Goal: Task Accomplishment & Management: Use online tool/utility

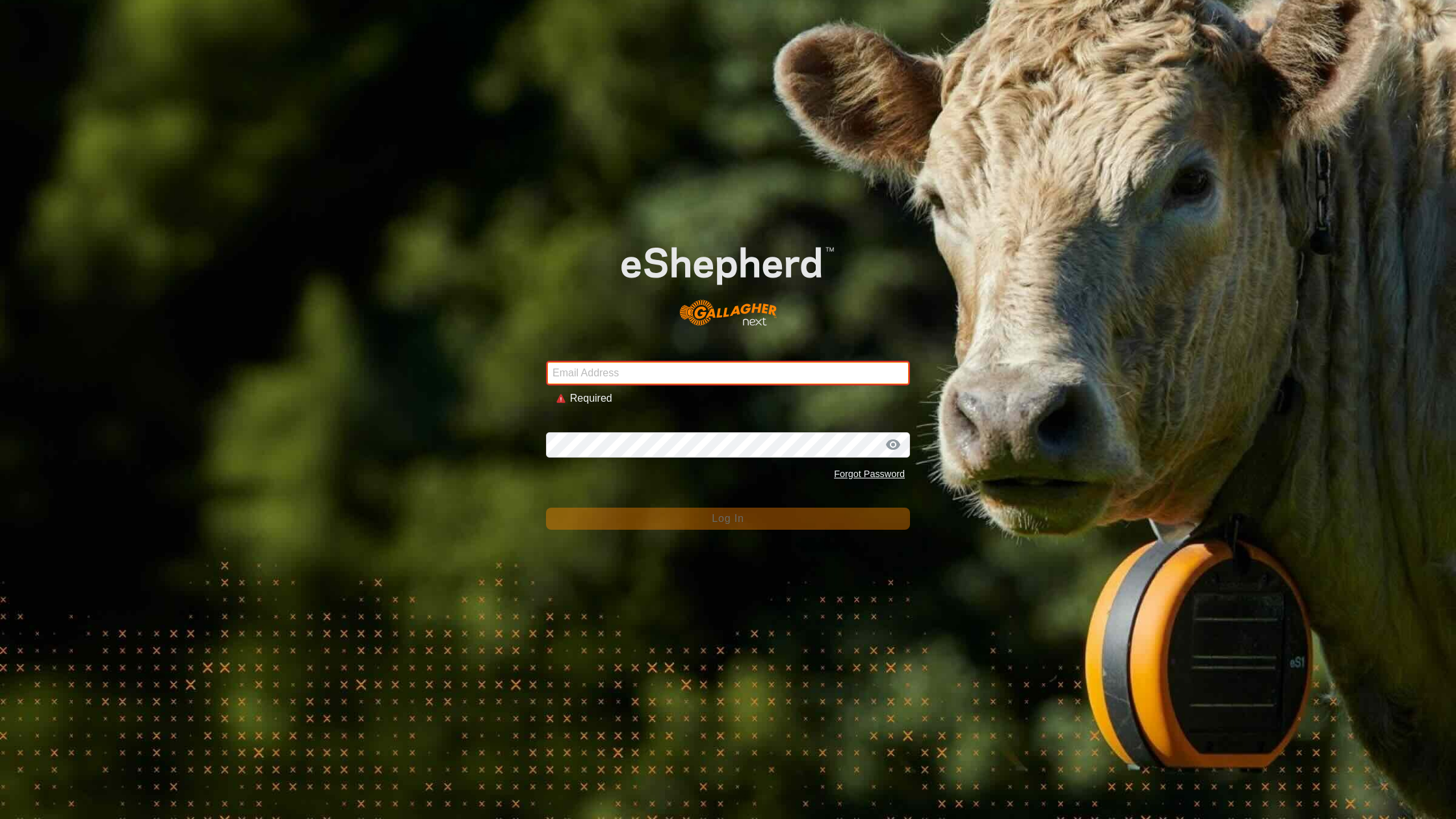
type input "[EMAIL_ADDRESS][DOMAIN_NAME]"
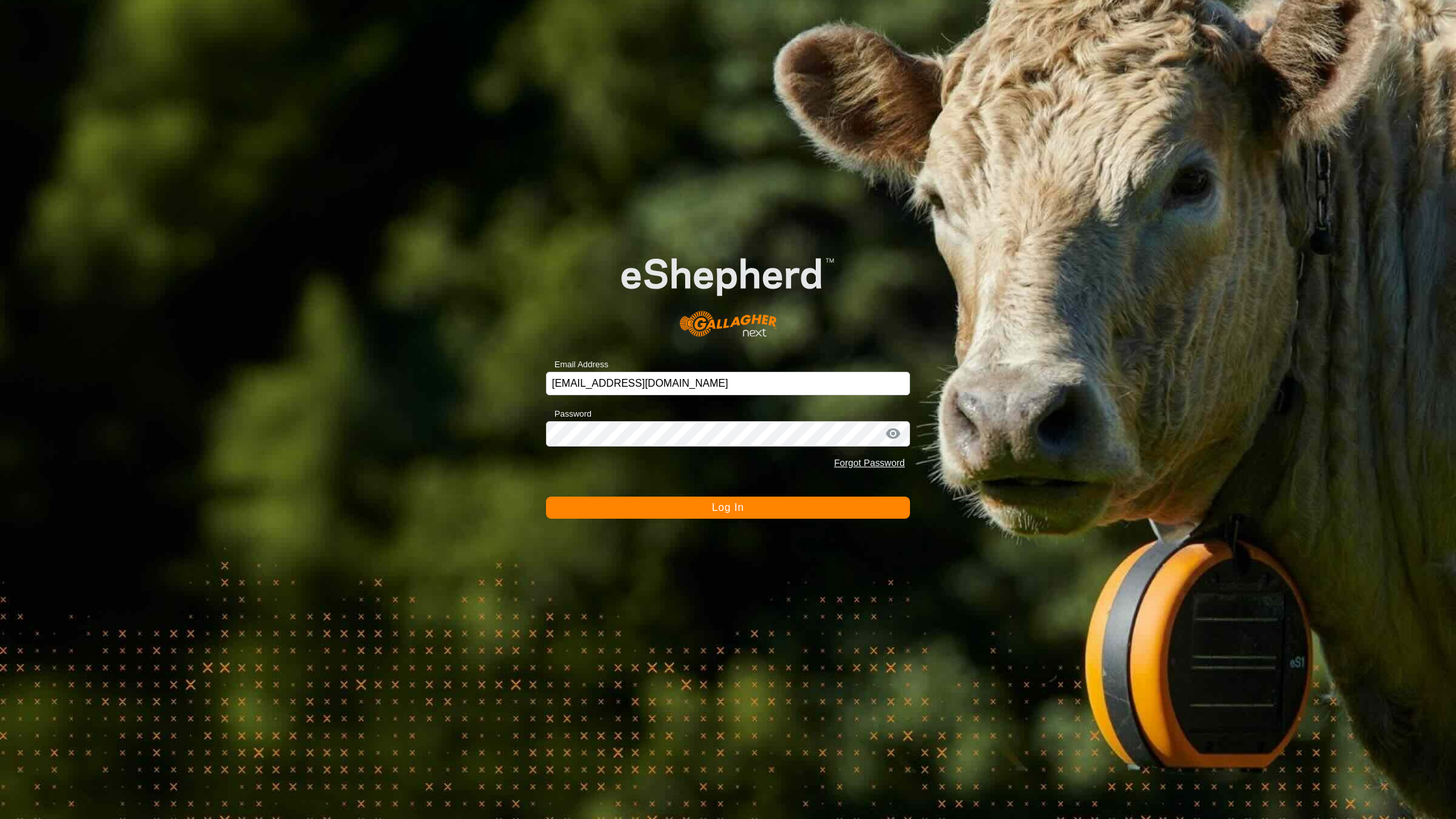
click at [662, 512] on button "Log In" at bounding box center [728, 507] width 364 height 22
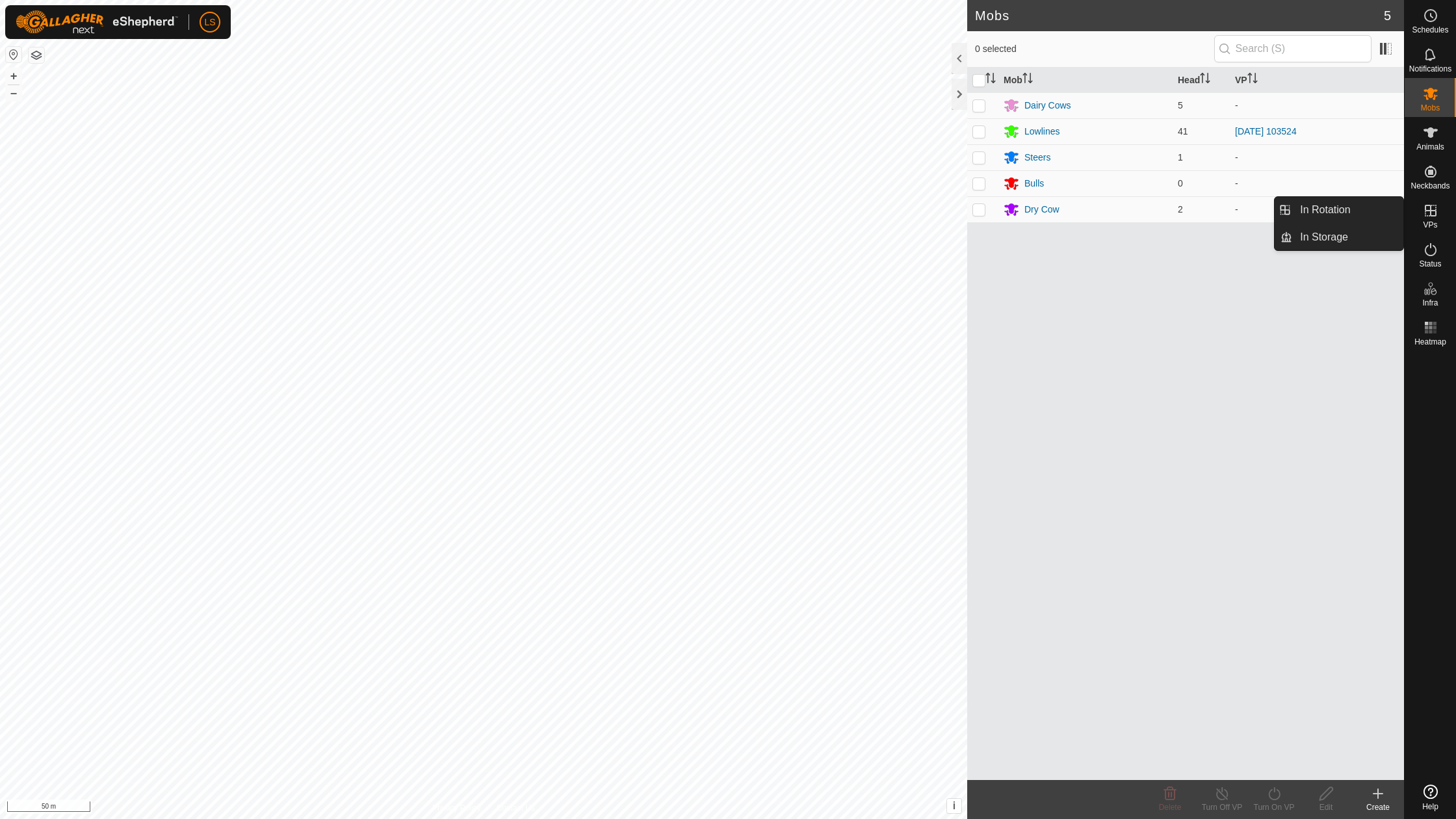
click at [1435, 211] on icon at bounding box center [1431, 210] width 16 height 16
click at [1382, 799] on icon at bounding box center [1378, 793] width 16 height 16
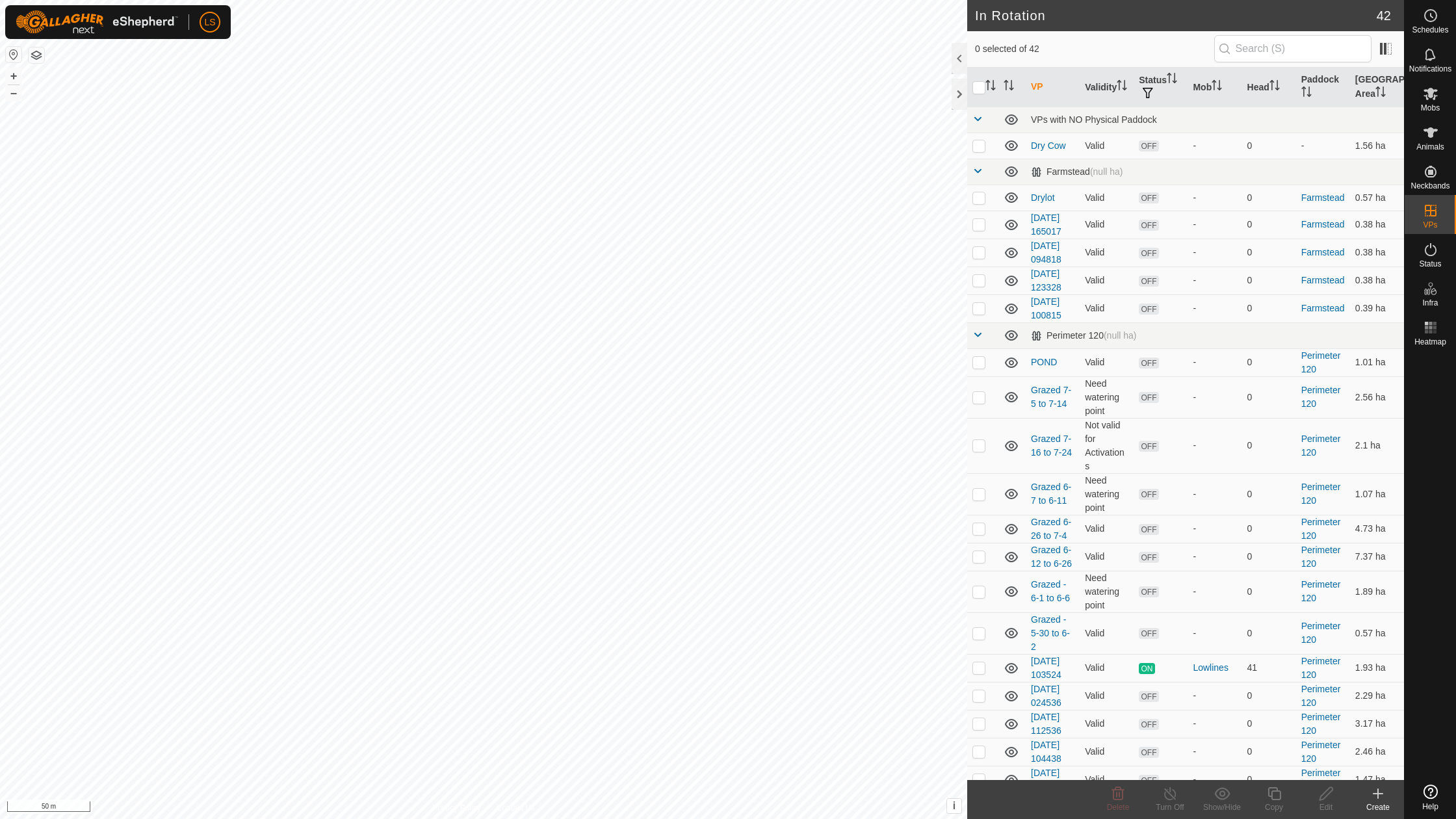
click at [1379, 796] on icon at bounding box center [1378, 793] width 16 height 16
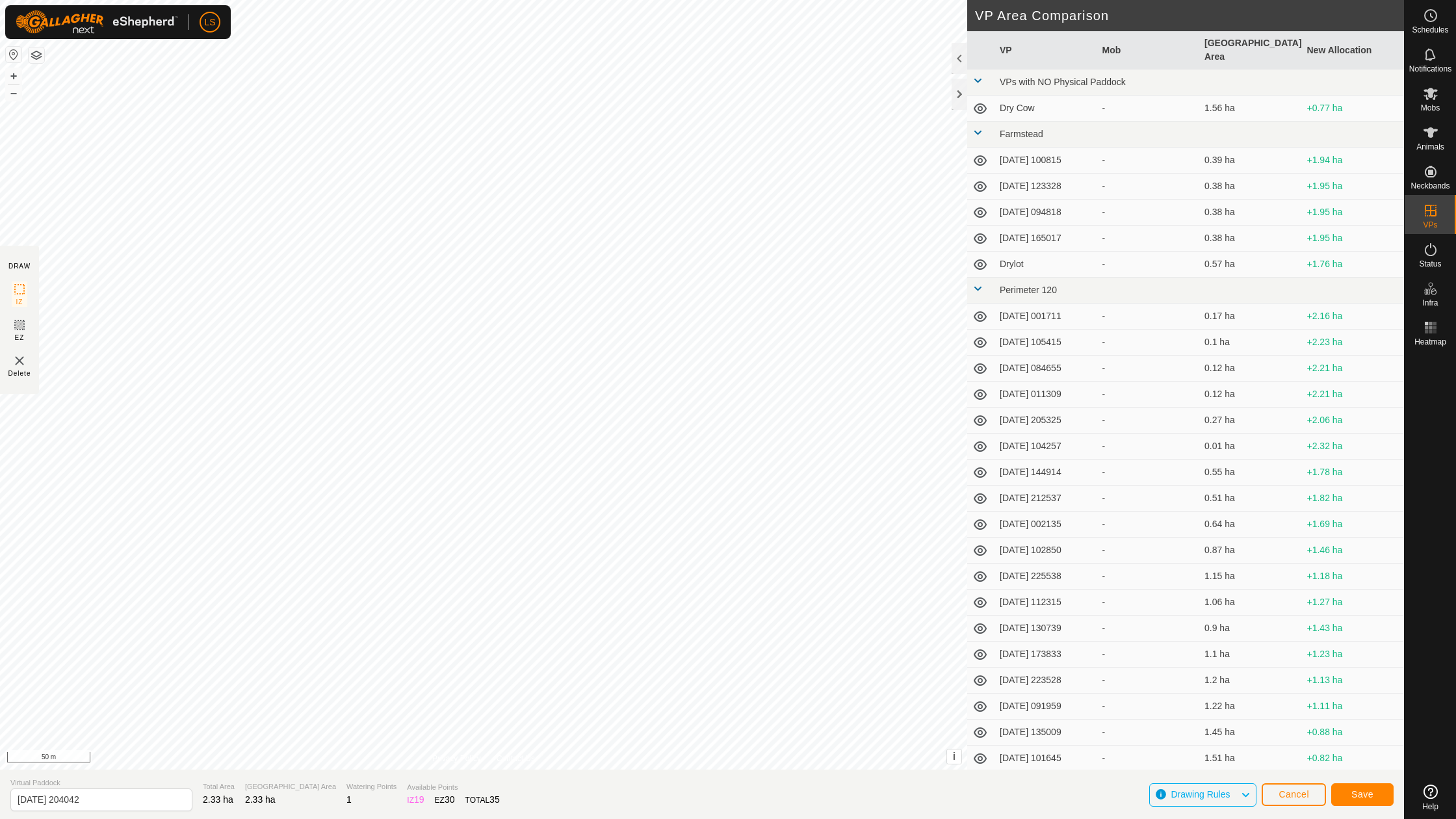
click at [1372, 796] on span "Save" at bounding box center [1363, 794] width 22 height 10
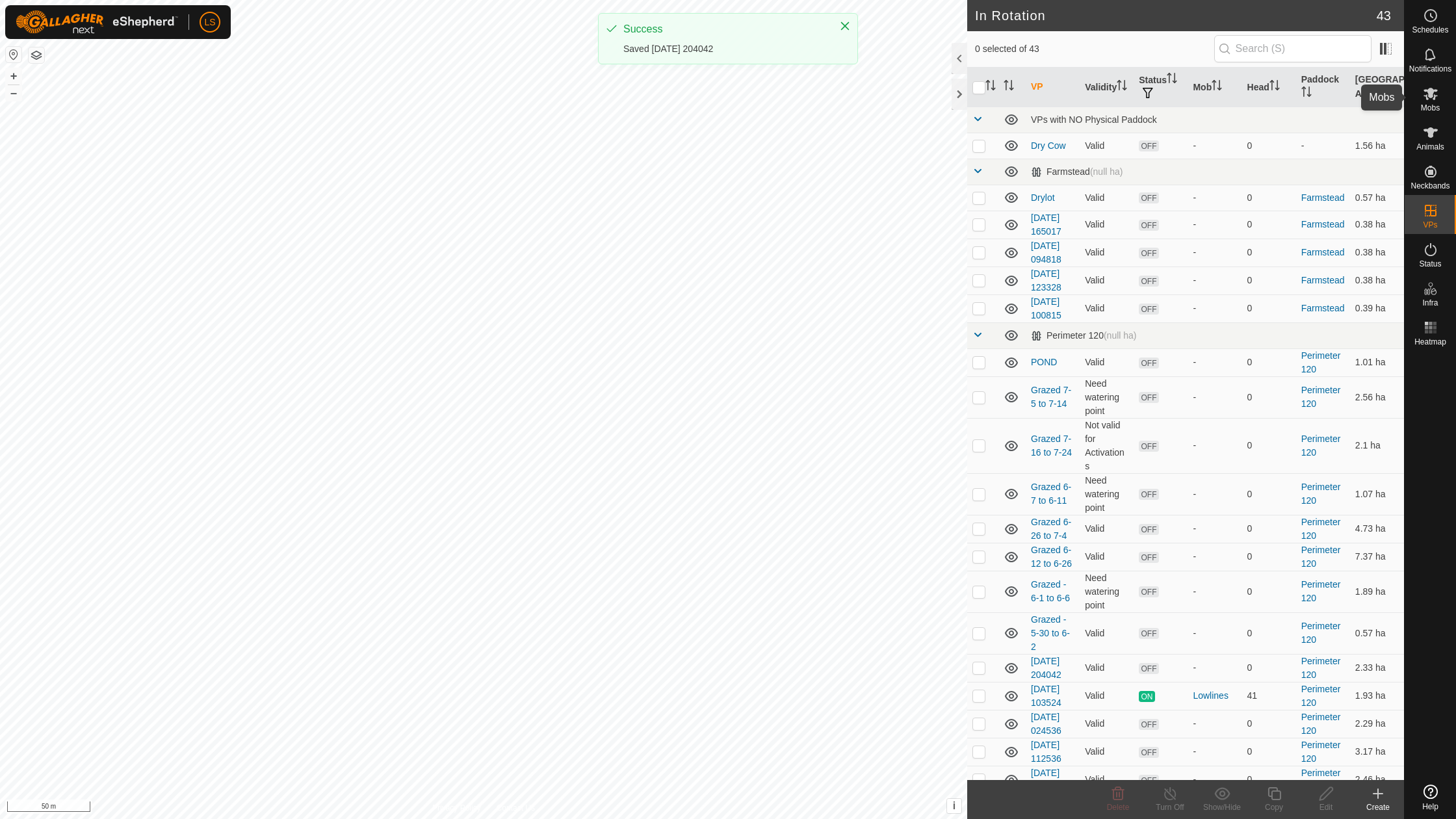
click at [1422, 106] on span "Mobs" at bounding box center [1431, 107] width 19 height 7
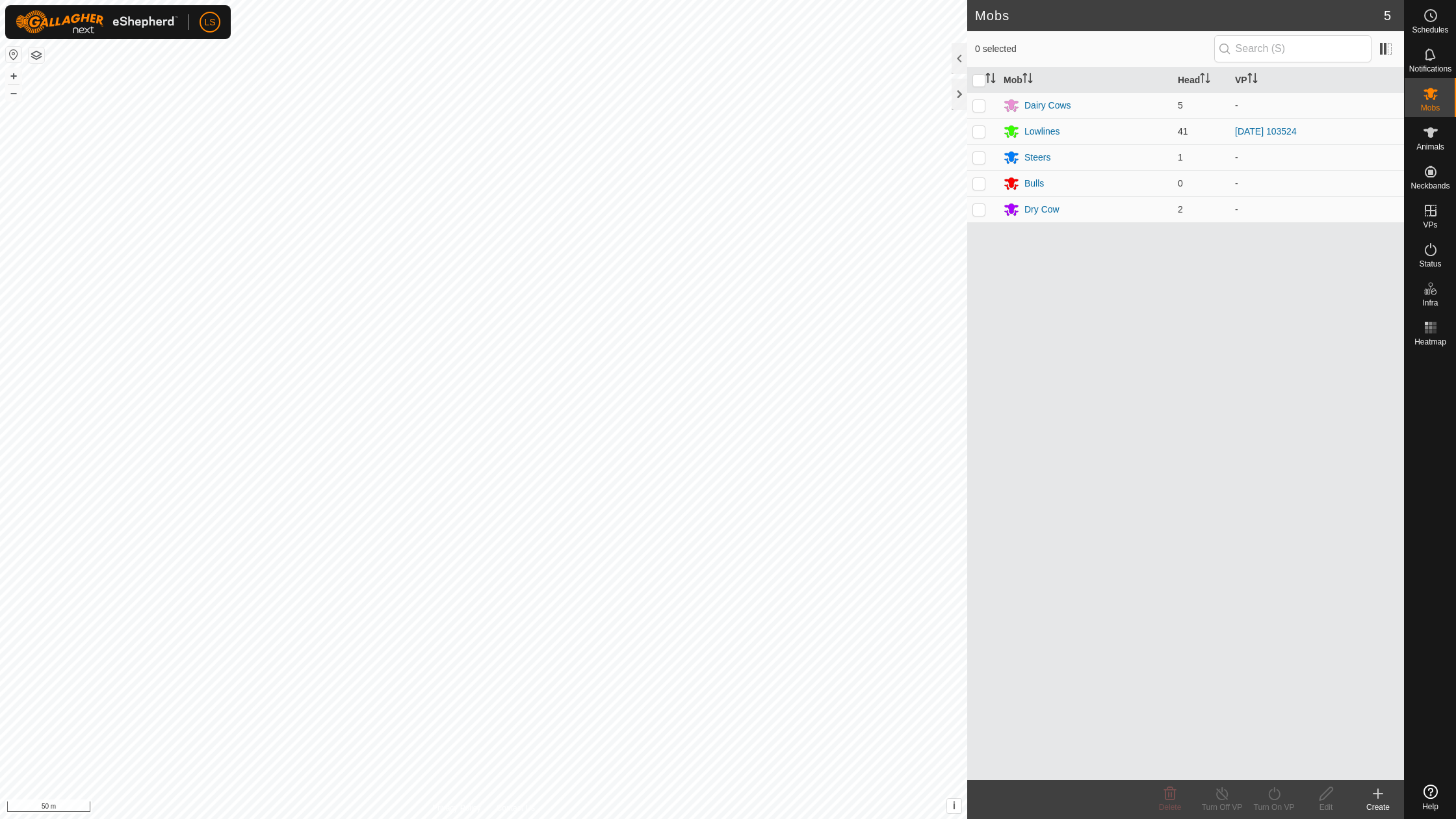
click at [981, 133] on p-checkbox at bounding box center [979, 131] width 13 height 10
checkbox input "true"
click at [1271, 794] on icon at bounding box center [1274, 793] width 16 height 16
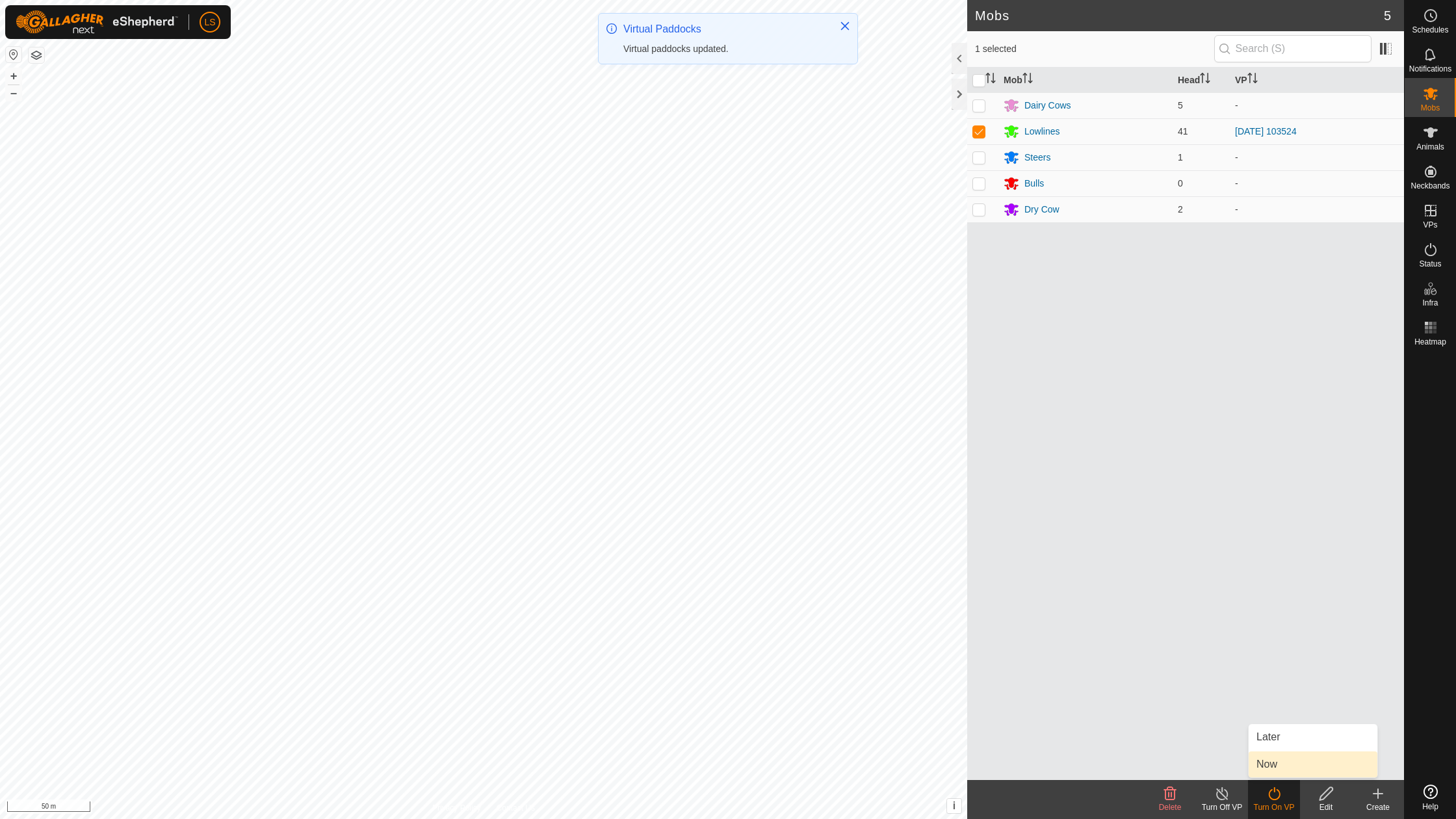
click at [1272, 767] on link "Now" at bounding box center [1313, 764] width 129 height 26
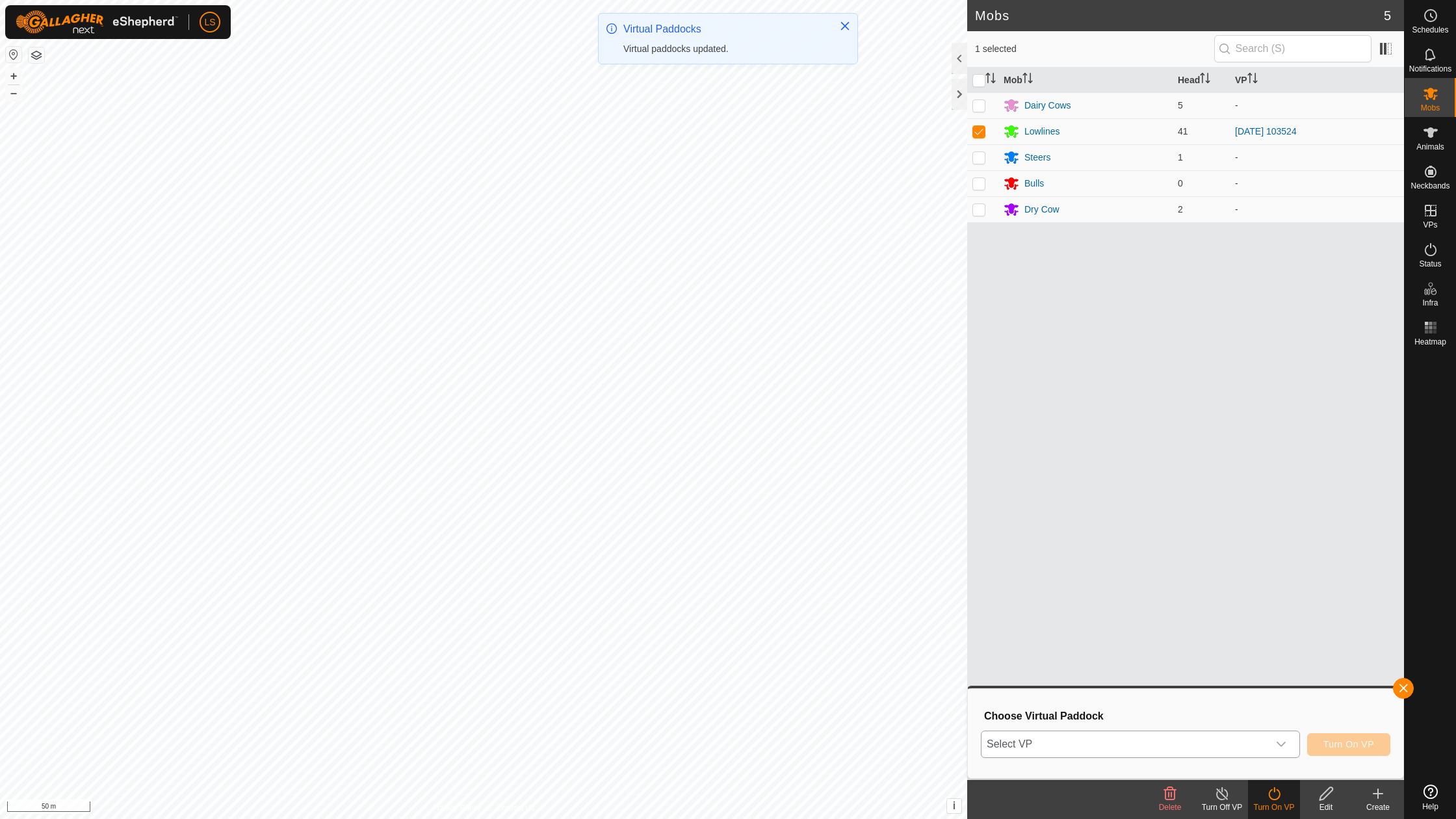
click at [1282, 748] on icon "dropdown trigger" at bounding box center [1281, 743] width 10 height 10
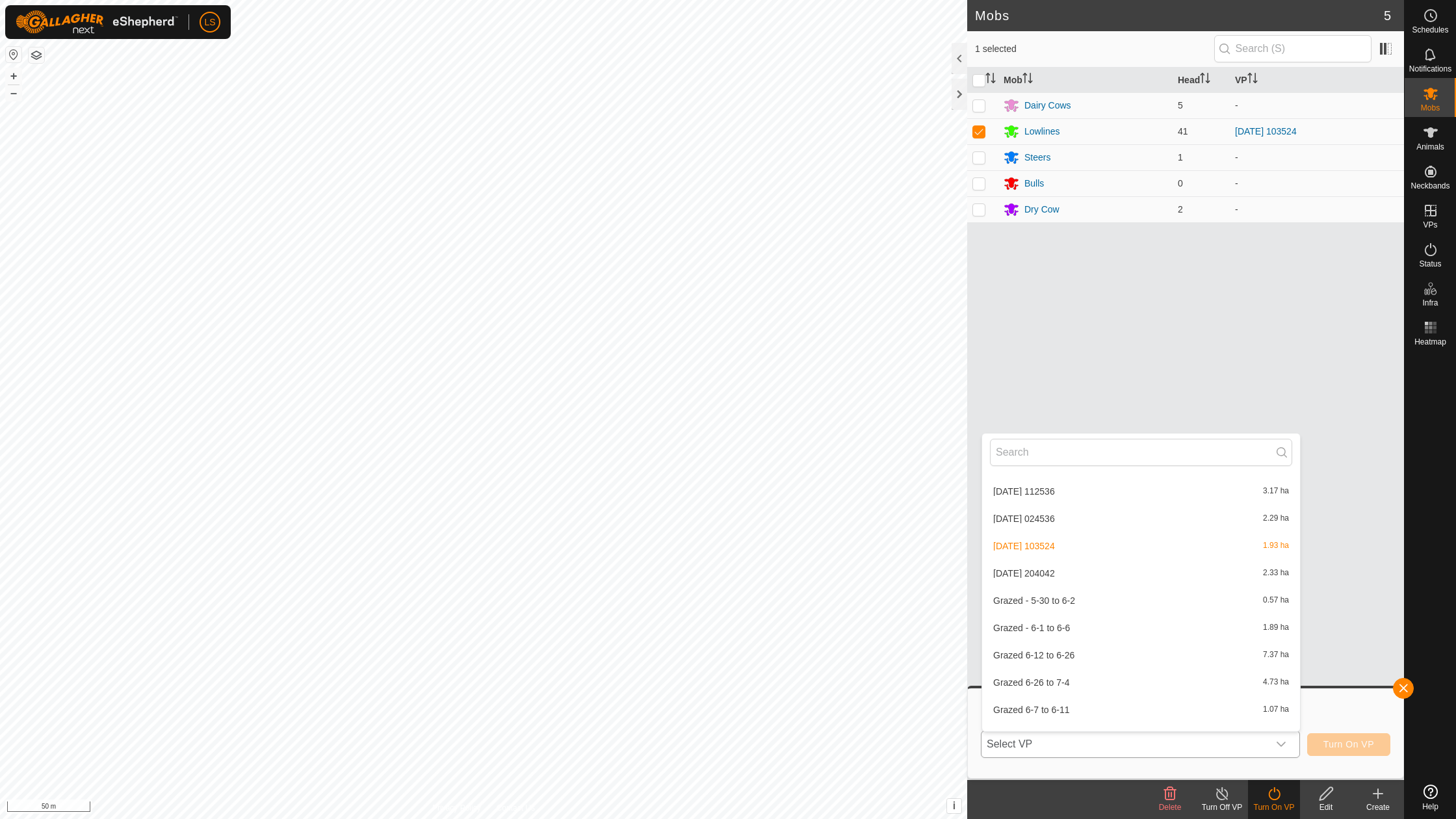
scroll to position [936, 0]
click at [1052, 553] on li "[DATE] 204042 2.33 ha" at bounding box center [1141, 566] width 318 height 26
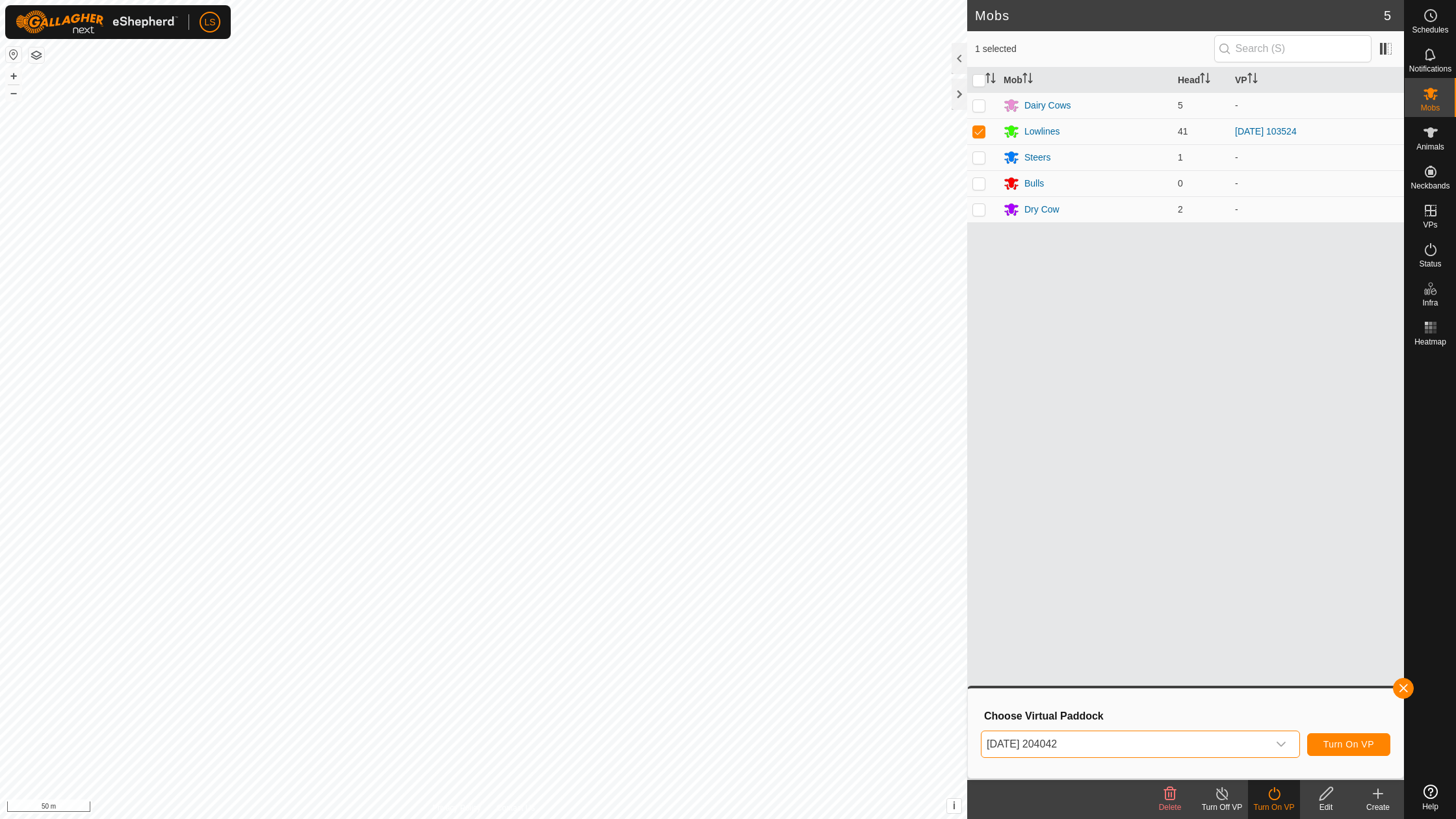
click at [1327, 742] on span "Turn On VP" at bounding box center [1349, 743] width 50 height 10
